Goal: Communication & Community: Participate in discussion

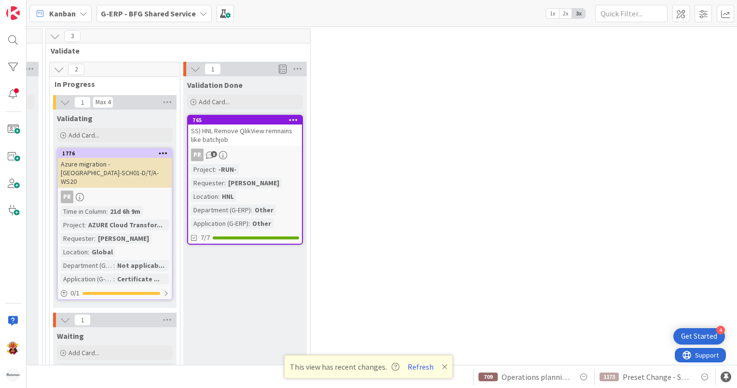
click at [163, 13] on b "G-ERP - BFG Shared Service" at bounding box center [148, 14] width 95 height 10
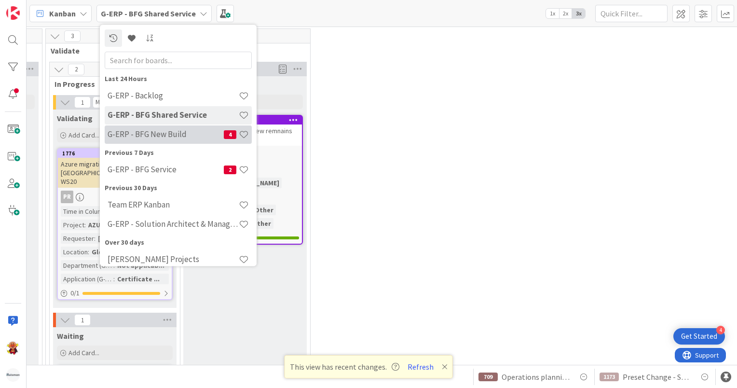
click at [175, 140] on div "G-ERP - BFG New Build 4" at bounding box center [178, 134] width 147 height 18
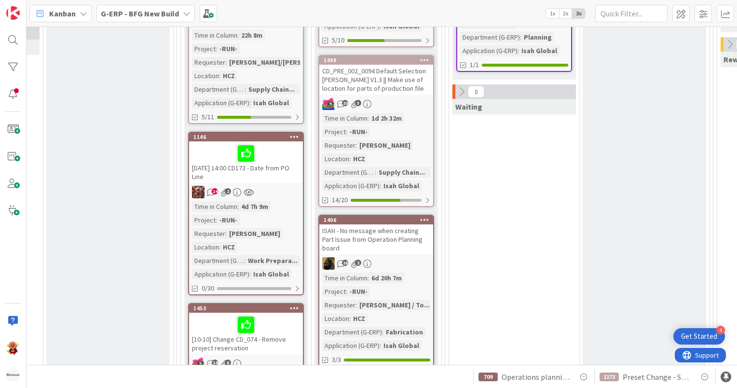
scroll to position [338, 712]
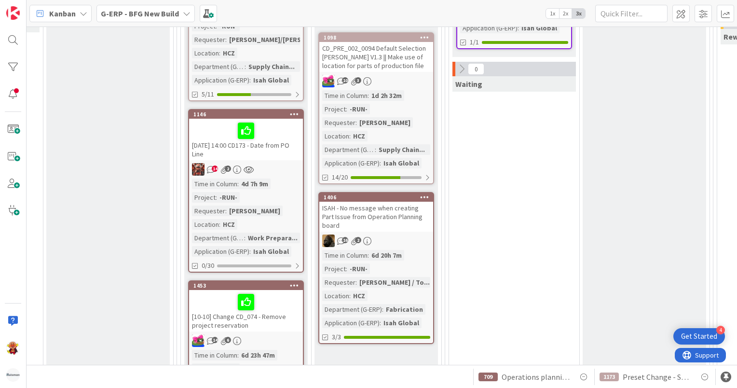
click at [412, 234] on div "16 2" at bounding box center [376, 240] width 114 height 13
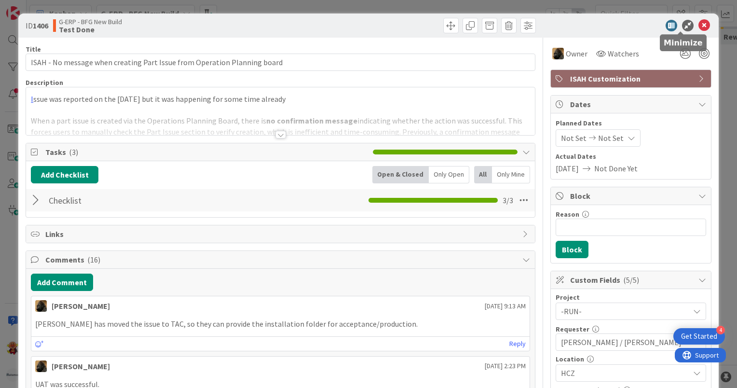
click at [699, 28] on icon at bounding box center [705, 26] width 12 height 12
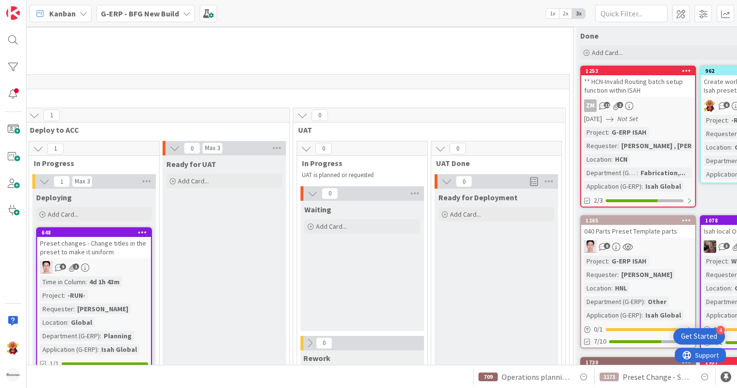
scroll to position [0, 1132]
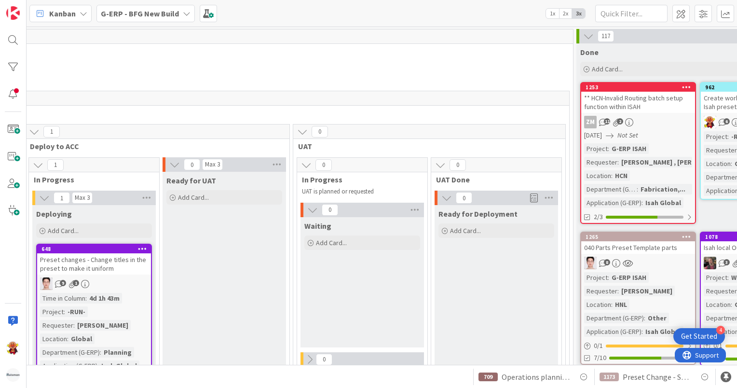
click at [119, 19] on div "G-ERP - BFG New Build" at bounding box center [145, 13] width 98 height 17
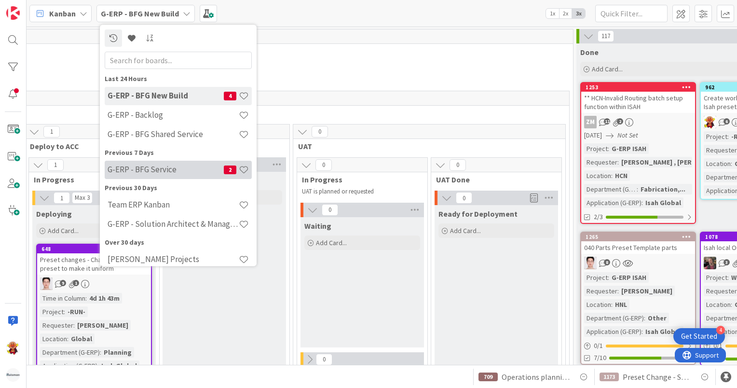
click at [156, 162] on div "G-ERP - BFG Service 2" at bounding box center [178, 170] width 147 height 18
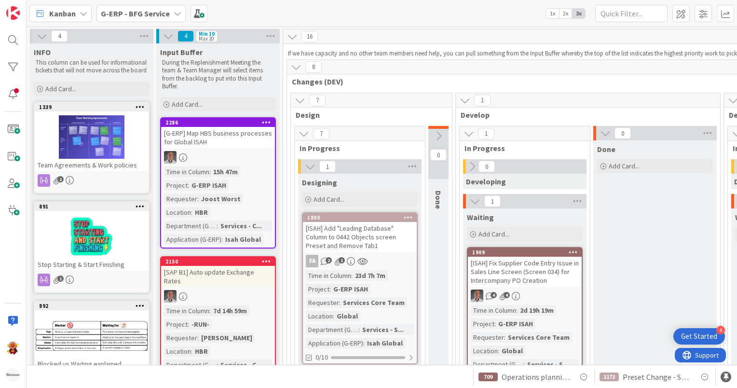
click at [166, 10] on b "G-ERP - BFG Service" at bounding box center [135, 14] width 69 height 10
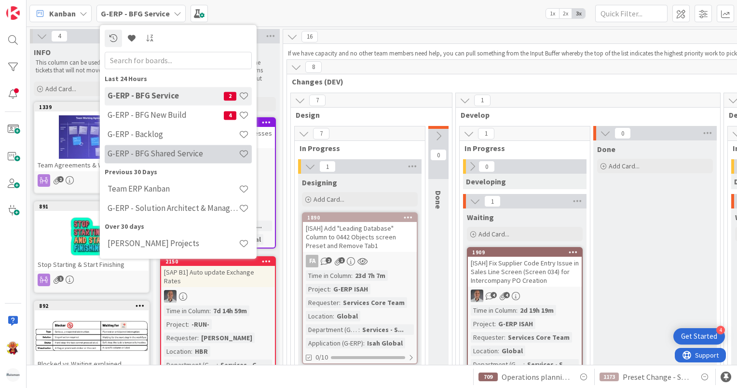
click at [174, 156] on h4 "G-ERP - BFG Shared Service" at bounding box center [173, 154] width 131 height 10
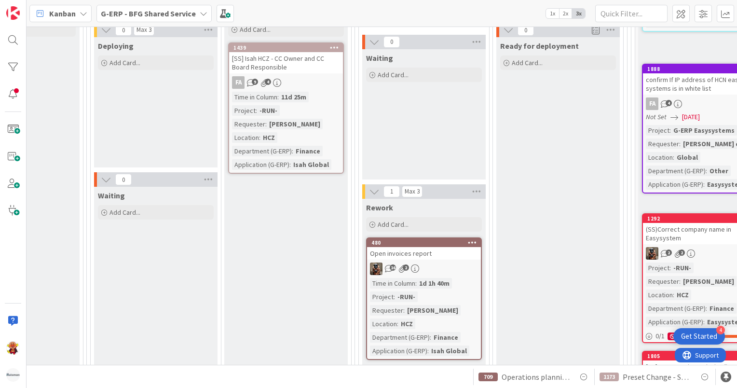
scroll to position [96, 1277]
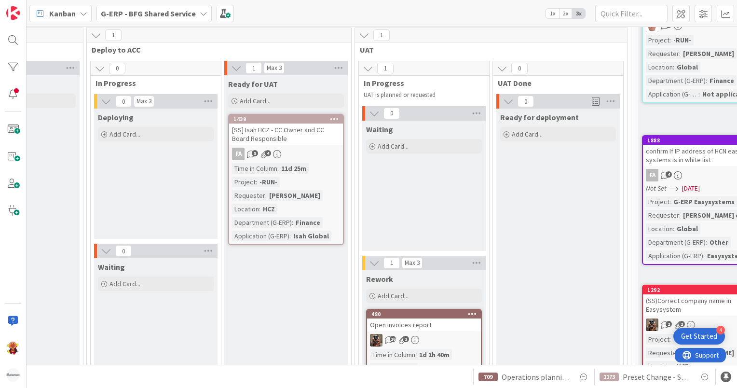
click at [315, 141] on div "[SS] Isah HCZ - CC Owner and CC Board Responsible" at bounding box center [286, 134] width 114 height 21
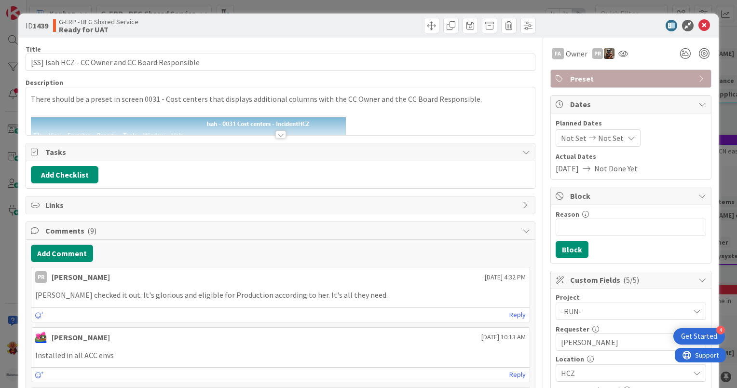
click at [278, 136] on div at bounding box center [280, 135] width 11 height 8
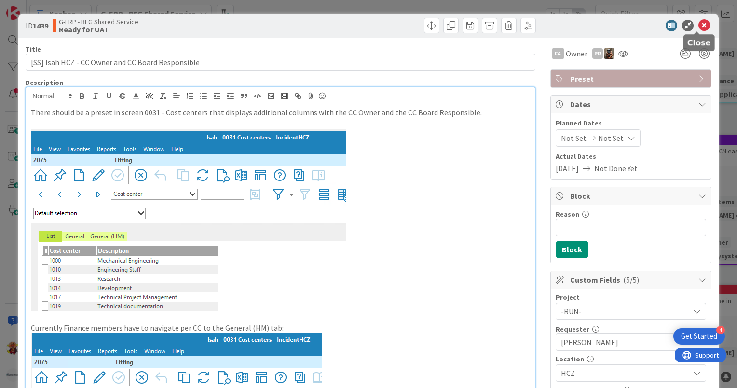
click at [699, 24] on icon at bounding box center [705, 26] width 12 height 12
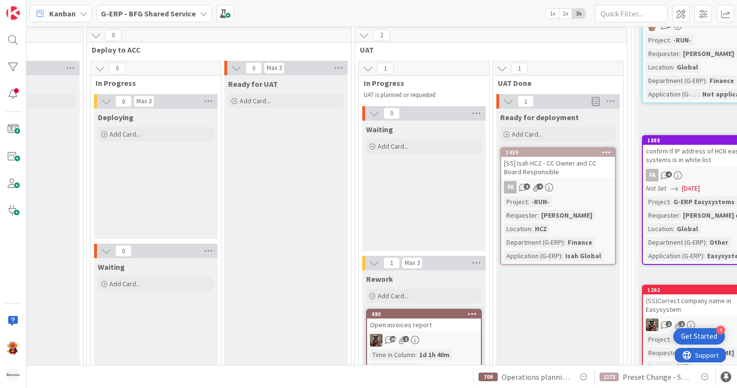
click at [582, 184] on div "FA 9 4" at bounding box center [558, 187] width 114 height 13
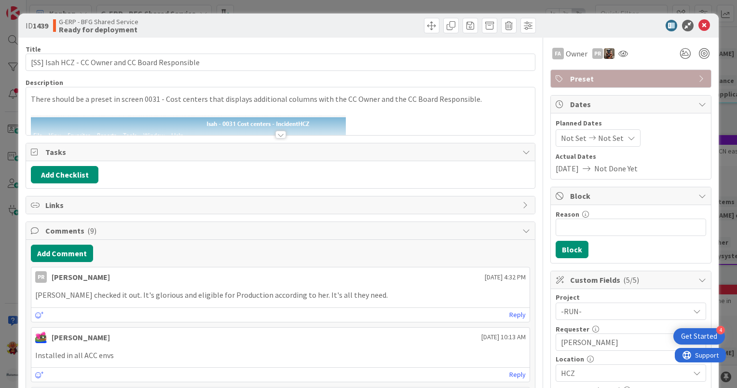
click at [277, 135] on div at bounding box center [280, 135] width 11 height 8
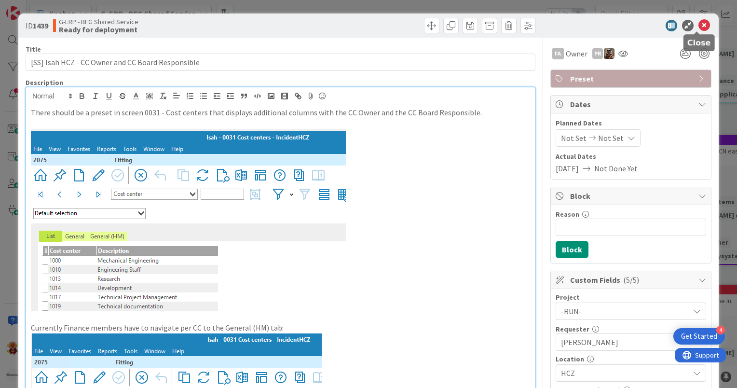
click at [701, 25] on icon at bounding box center [705, 26] width 12 height 12
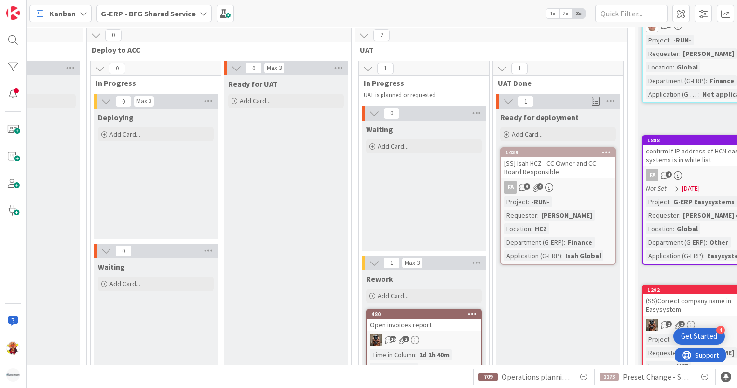
click at [143, 19] on div "G-ERP - BFG Shared Service" at bounding box center [153, 13] width 115 height 17
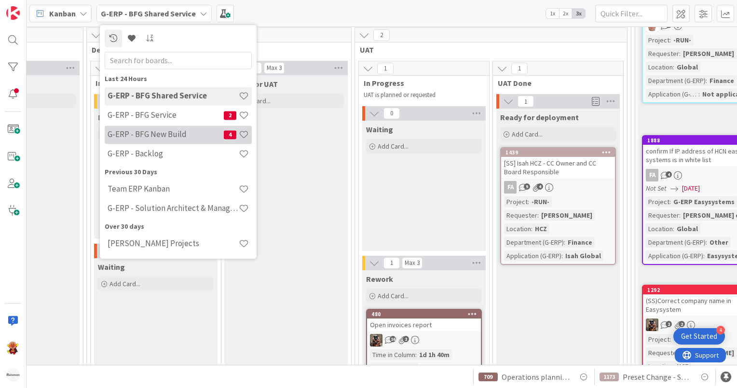
click at [160, 140] on div "G-ERP - BFG New Build 4" at bounding box center [178, 134] width 147 height 18
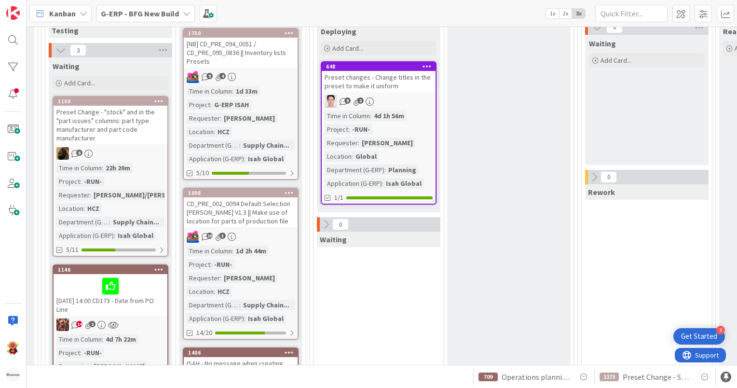
scroll to position [193, 848]
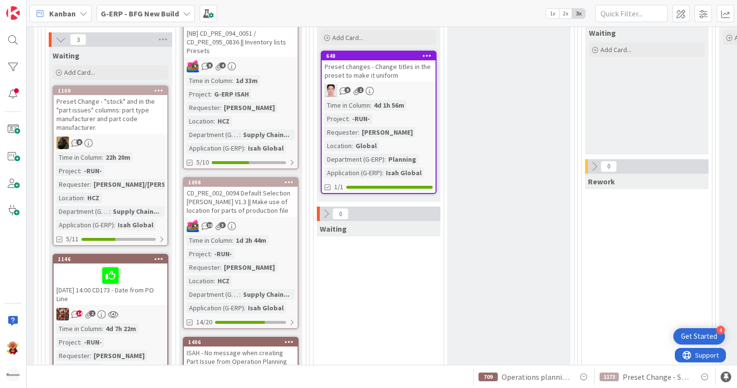
click at [420, 85] on div "9 1" at bounding box center [379, 90] width 114 height 13
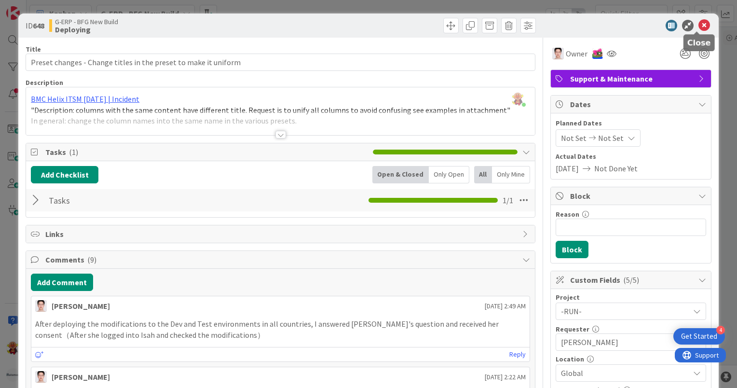
click at [700, 23] on icon at bounding box center [705, 26] width 12 height 12
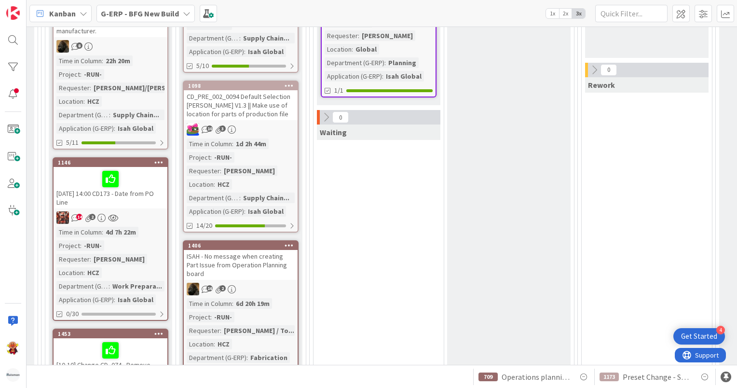
click at [283, 283] on div "16 2" at bounding box center [241, 289] width 114 height 13
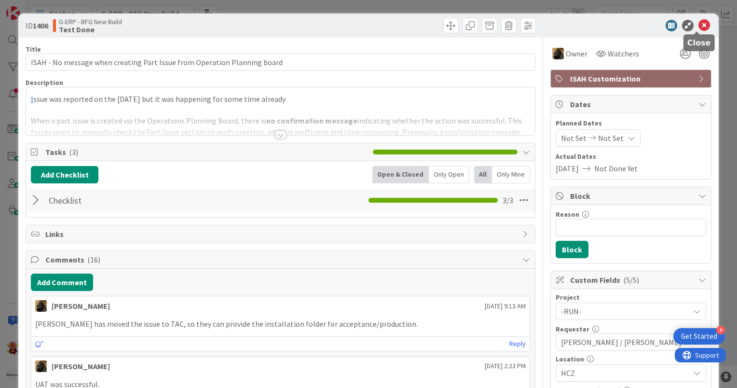
drag, startPoint x: 701, startPoint y: 22, endPoint x: 669, endPoint y: 69, distance: 56.6
click at [701, 22] on icon at bounding box center [705, 26] width 12 height 12
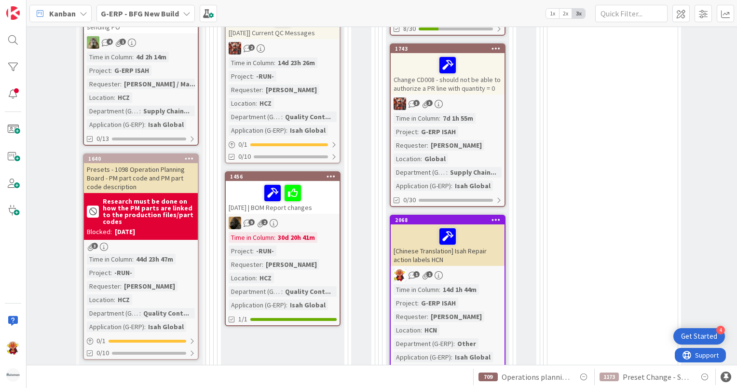
scroll to position [627, 77]
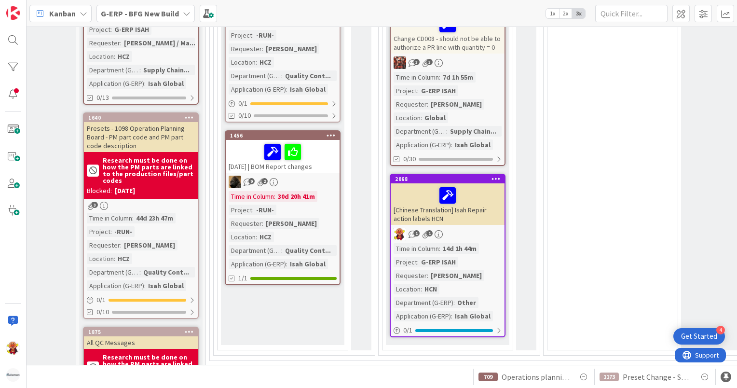
click at [479, 247] on div "14d 1h 44m" at bounding box center [460, 248] width 39 height 11
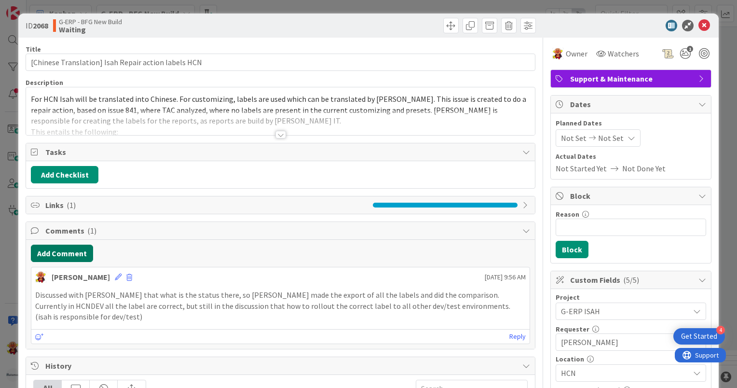
click at [66, 258] on button "Add Comment" at bounding box center [62, 253] width 62 height 17
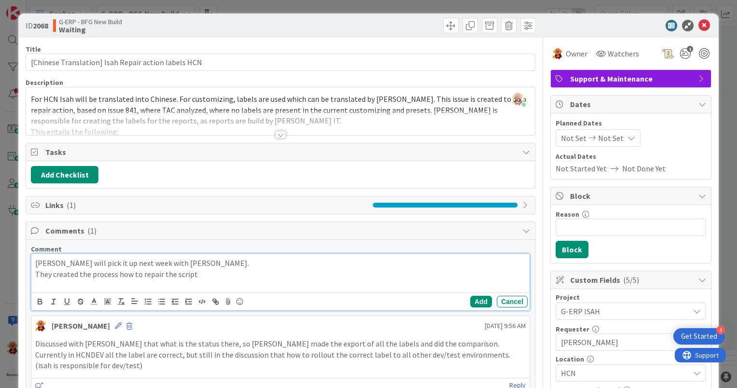
click at [144, 276] on p "They created the process how to repair the script" at bounding box center [280, 274] width 491 height 11
click at [203, 272] on p "They created the process how to repair the script" at bounding box center [280, 274] width 491 height 11
drag, startPoint x: 220, startPoint y: 273, endPoint x: 117, endPoint y: 275, distance: 102.3
click at [117, 275] on p "They created the process how to repair the script" at bounding box center [280, 274] width 491 height 11
drag, startPoint x: 135, startPoint y: 262, endPoint x: 117, endPoint y: 260, distance: 17.4
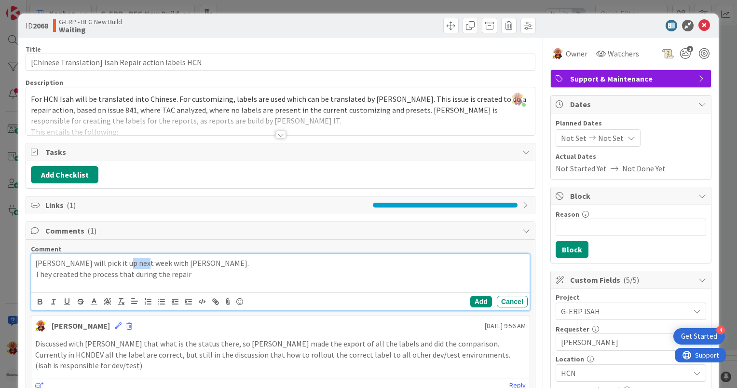
click at [117, 260] on p "Sjoerd will pick it up next week with Ben." at bounding box center [280, 263] width 491 height 11
click at [210, 276] on p "They created the process that during the repair" at bounding box center [280, 274] width 491 height 11
click at [471, 302] on button "Add" at bounding box center [481, 302] width 22 height 12
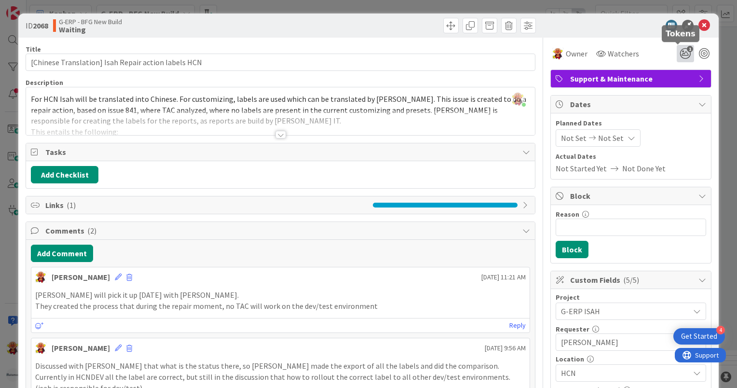
click at [679, 53] on icon "1" at bounding box center [685, 53] width 17 height 17
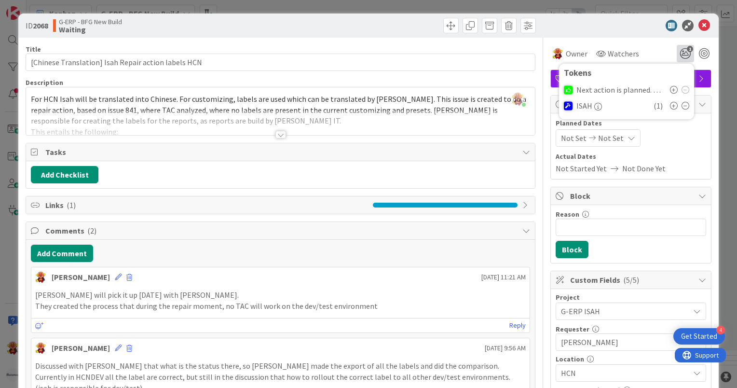
click at [670, 89] on icon at bounding box center [674, 90] width 8 height 8
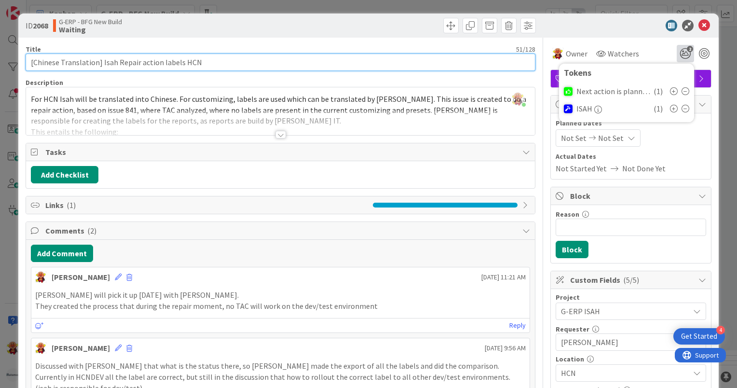
click at [29, 62] on input "[Chinese Translation] Isah Repair action labels HCN" at bounding box center [281, 62] width 510 height 17
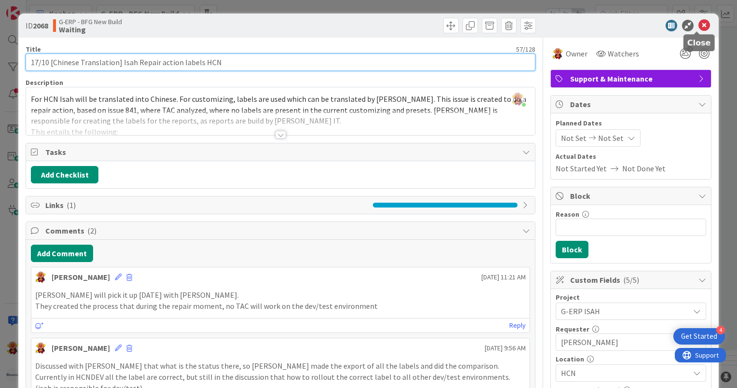
type input "17/10 [Chinese Translation] Isah Repair action labels HCN"
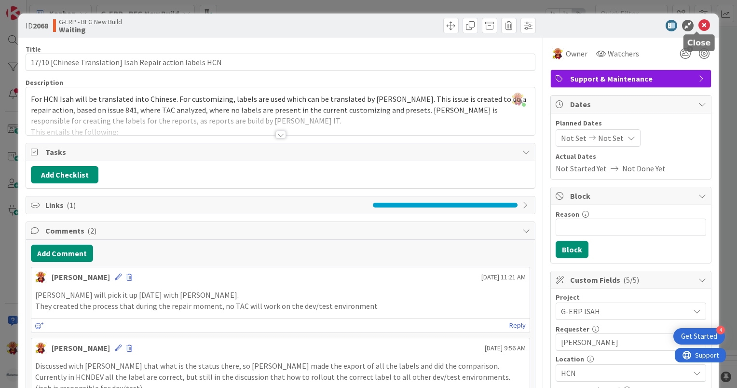
click at [701, 26] on icon at bounding box center [705, 26] width 12 height 12
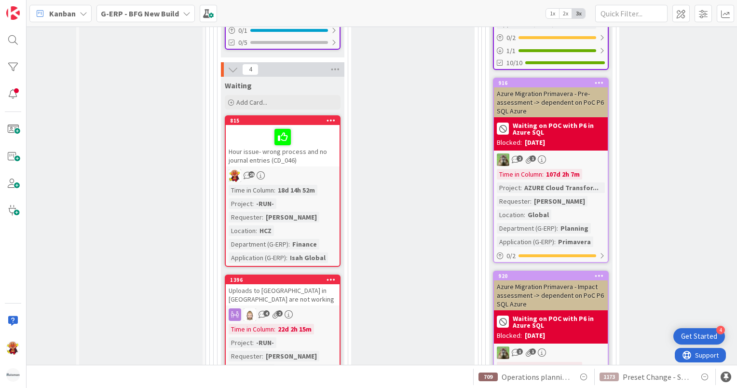
scroll to position [1592, 77]
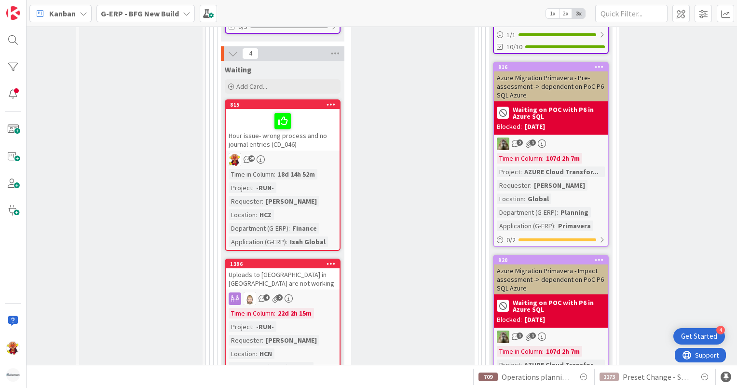
click at [315, 157] on div "25" at bounding box center [283, 159] width 114 height 13
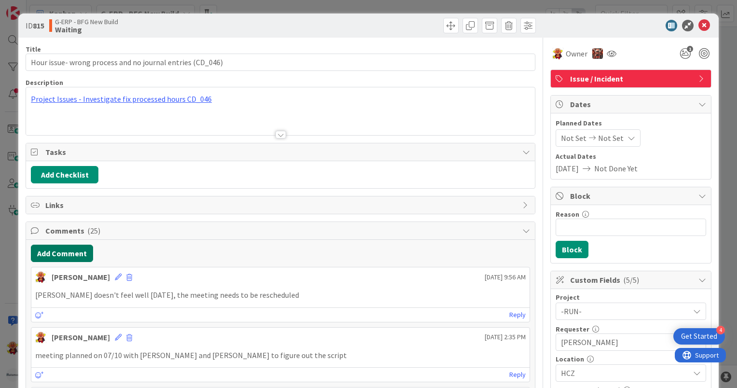
click at [73, 257] on button "Add Comment" at bounding box center [62, 253] width 62 height 17
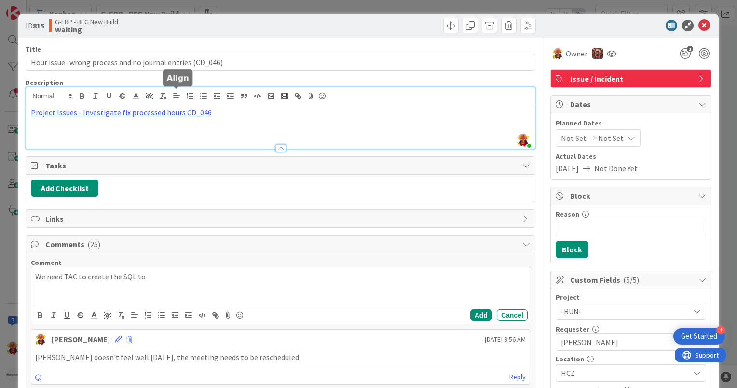
click at [174, 92] on div "Lareina Cheng joined 3 m ago Project Issues - Investigate fix processed hours C…" at bounding box center [280, 117] width 509 height 61
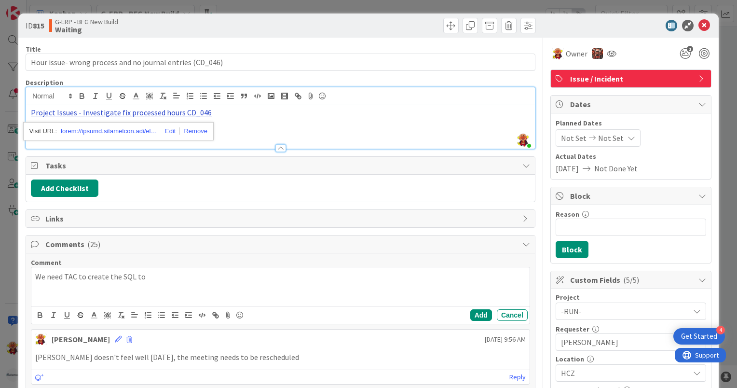
click at [163, 110] on link "Project Issues - Investigate fix processed hours CD_046" at bounding box center [121, 113] width 181 height 10
click at [121, 131] on link at bounding box center [109, 131] width 96 height 13
click at [174, 271] on p "We need TAC to create the SQL to" at bounding box center [280, 276] width 491 height 11
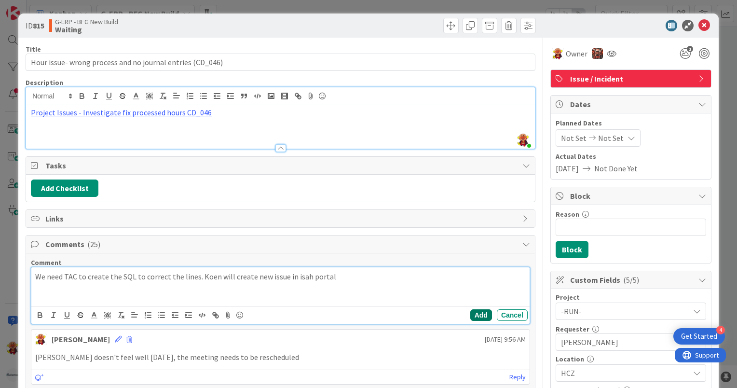
click at [474, 315] on button "Add" at bounding box center [481, 315] width 22 height 12
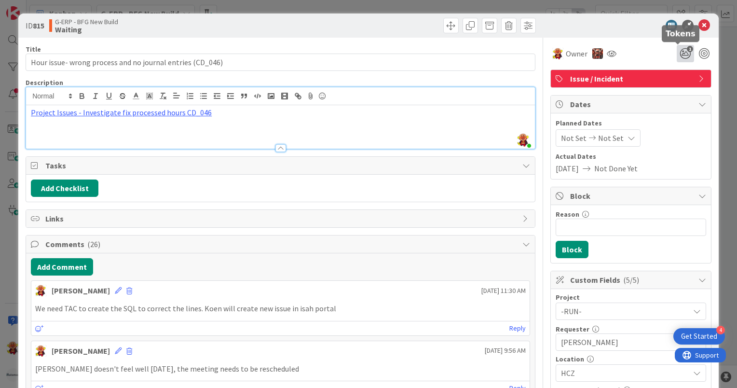
click at [678, 52] on icon "1" at bounding box center [685, 53] width 17 height 17
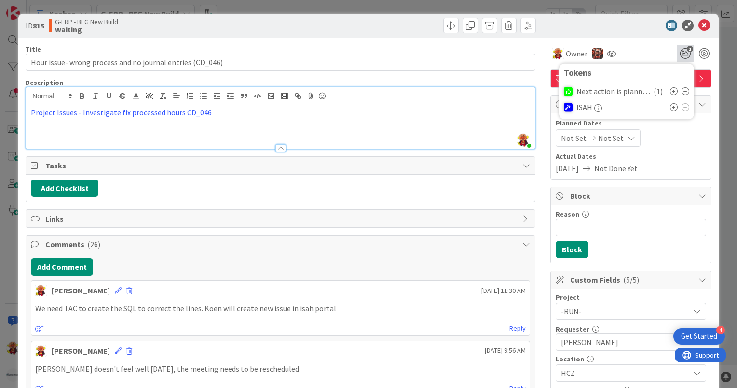
click at [670, 106] on icon at bounding box center [674, 107] width 8 height 8
click at [682, 91] on icon at bounding box center [686, 91] width 8 height 8
drag, startPoint x: 699, startPoint y: 24, endPoint x: 585, endPoint y: 96, distance: 135.1
click at [699, 26] on icon at bounding box center [705, 26] width 12 height 12
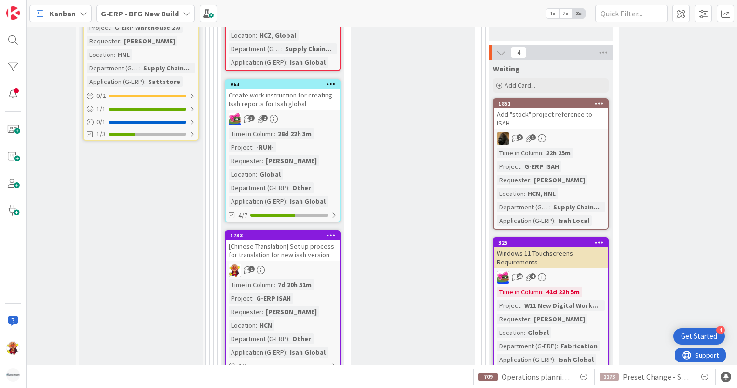
scroll to position [1254, 77]
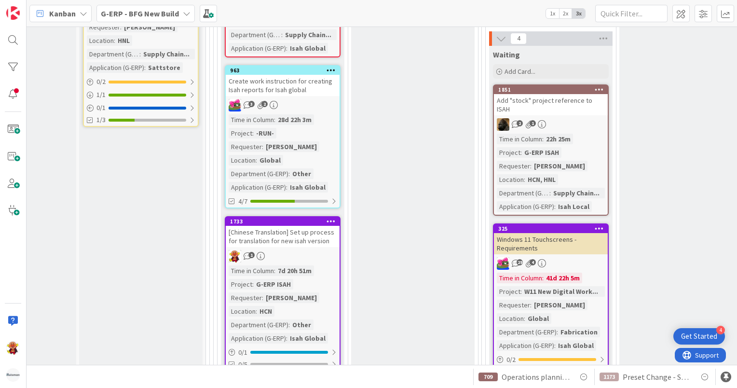
click at [325, 252] on div "1" at bounding box center [283, 256] width 114 height 13
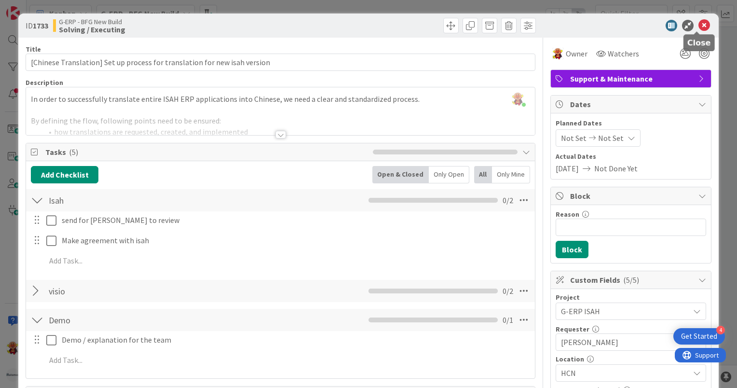
click at [702, 23] on icon at bounding box center [705, 26] width 12 height 12
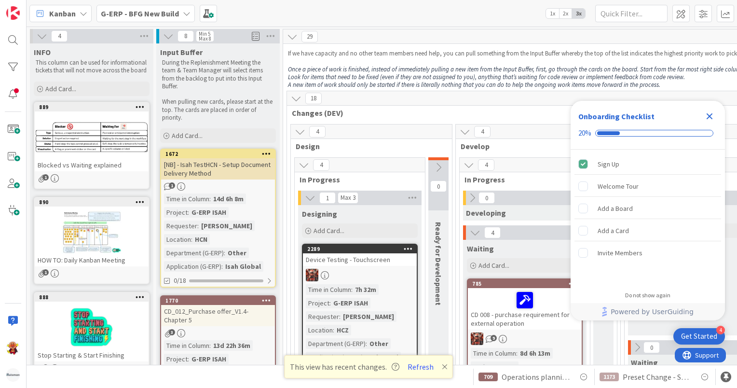
click at [137, 13] on b "G-ERP - BFG New Build" at bounding box center [140, 14] width 78 height 10
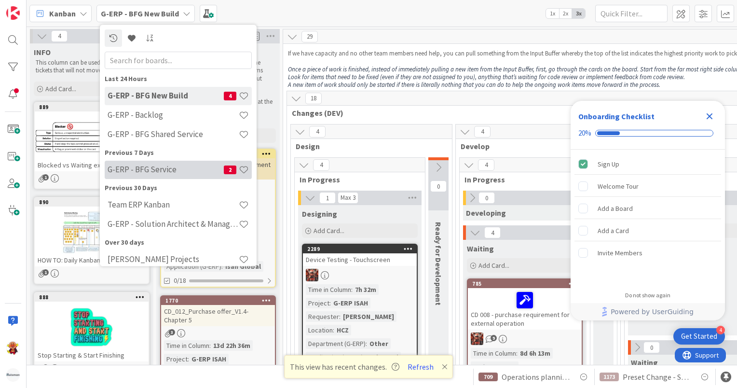
click at [176, 167] on h4 "G-ERP - BFG Service" at bounding box center [166, 170] width 116 height 10
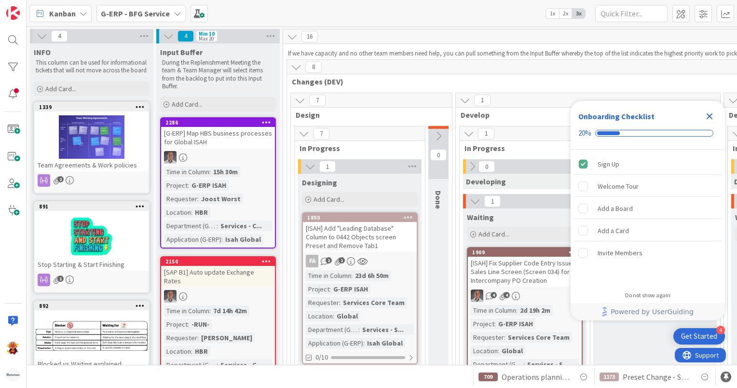
click at [707, 115] on icon "Close Checklist" at bounding box center [710, 116] width 12 height 12
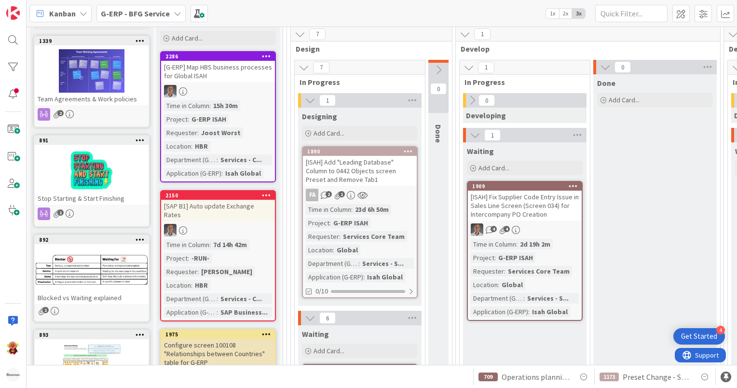
scroll to position [48, 0]
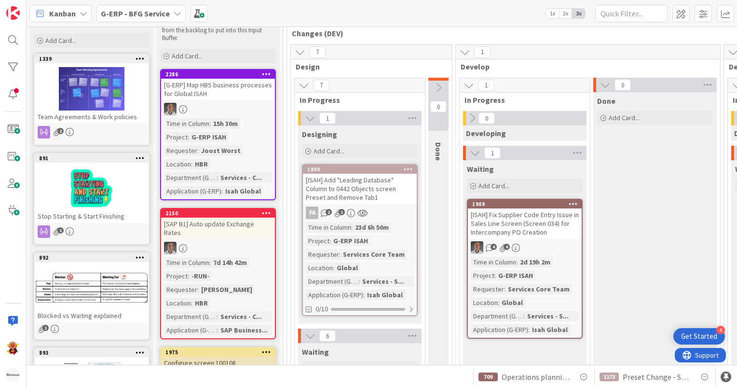
click at [369, 181] on div "[ISAH] Add "Leading Database" Column to 0442 Objects screen Preset and Remove T…" at bounding box center [360, 189] width 114 height 30
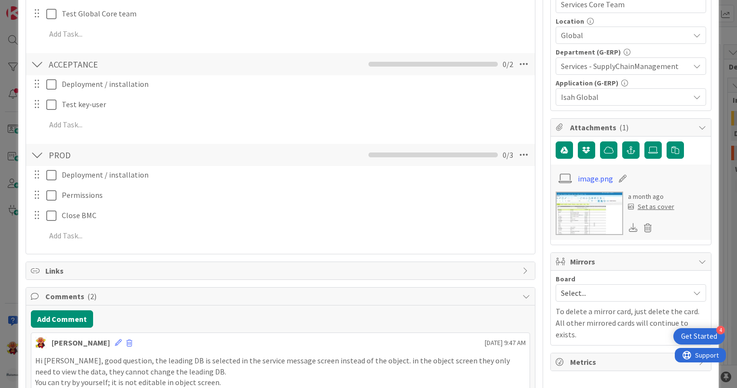
scroll to position [482, 0]
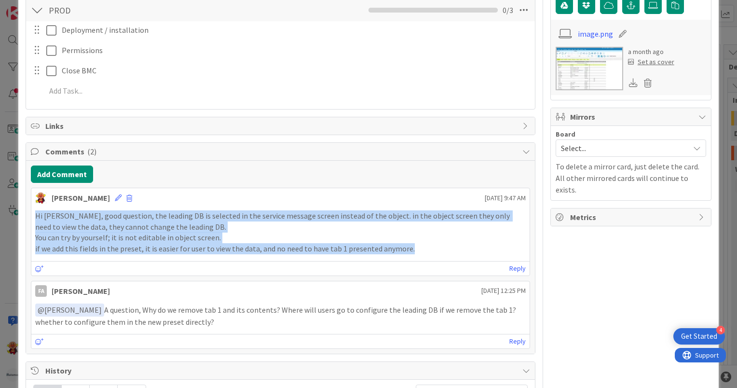
drag, startPoint x: 407, startPoint y: 246, endPoint x: 29, endPoint y: 214, distance: 379.6
click at [29, 214] on div "Add Comment Lareina Cheng October 07 2025 9:47 AM Hi Alex, good question, the l…" at bounding box center [280, 257] width 509 height 193
copy div "Hi Alex, good question, the leading DB is selected in the service message scree…"
